Goal: Task Accomplishment & Management: Complete application form

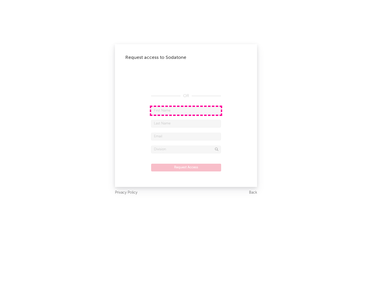
click at [186, 111] on input "text" at bounding box center [186, 111] width 70 height 8
type input "[PERSON_NAME]"
click at [186, 123] on input "text" at bounding box center [186, 124] width 70 height 8
type input "[PERSON_NAME]"
click at [186, 136] on input "text" at bounding box center [186, 137] width 70 height 8
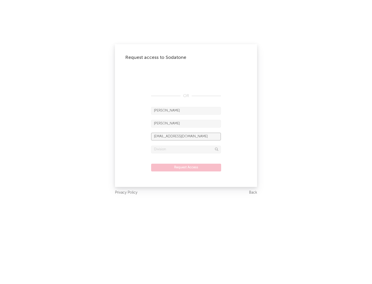
type input "[EMAIL_ADDRESS][DOMAIN_NAME]"
click at [186, 149] on input "text" at bounding box center [186, 150] width 70 height 8
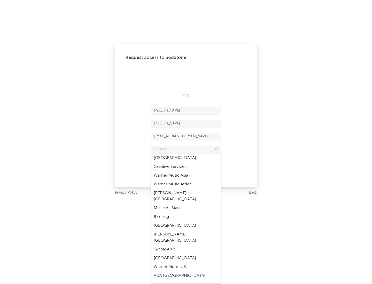
click at [184, 204] on div "Music All Stars" at bounding box center [186, 208] width 70 height 9
type input "Music All Stars"
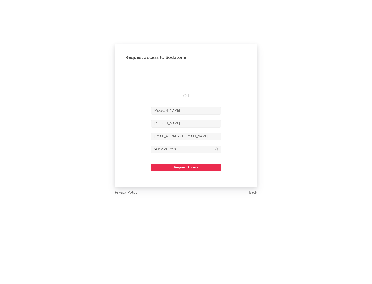
click at [186, 167] on button "Request Access" at bounding box center [186, 168] width 70 height 8
